Goal: Check status: Check status

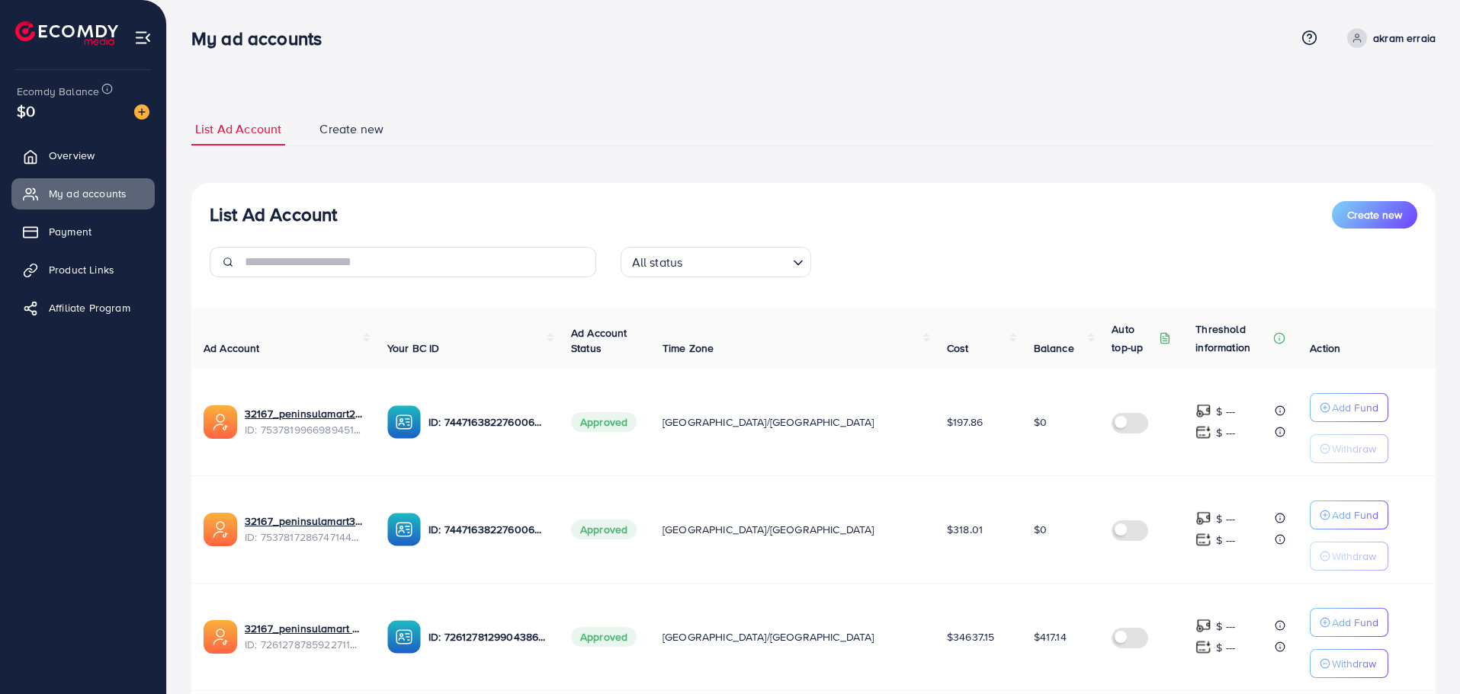
scroll to position [107, 0]
drag, startPoint x: 989, startPoint y: 635, endPoint x: 1037, endPoint y: 642, distance: 48.6
click at [1037, 642] on td "$416.17" at bounding box center [1060, 636] width 79 height 107
copy span "416.17"
